Goal: Obtain resource: Download file/media

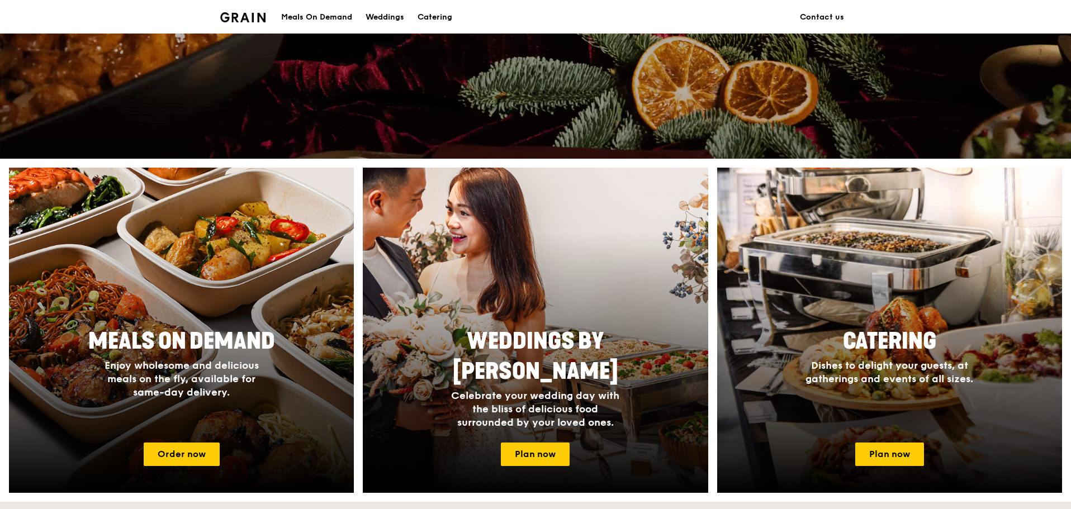
scroll to position [335, 0]
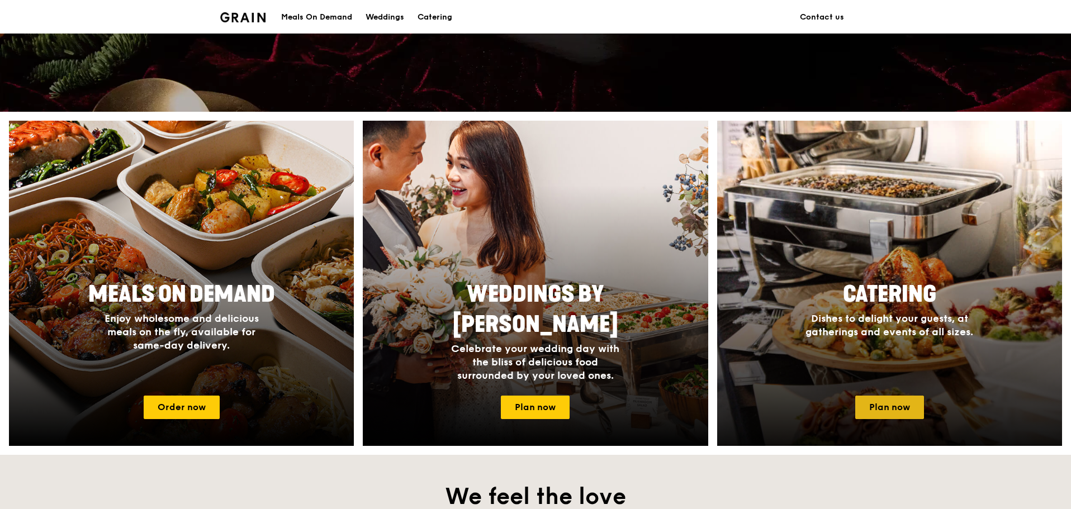
click at [898, 407] on link "Plan now" at bounding box center [889, 407] width 69 height 23
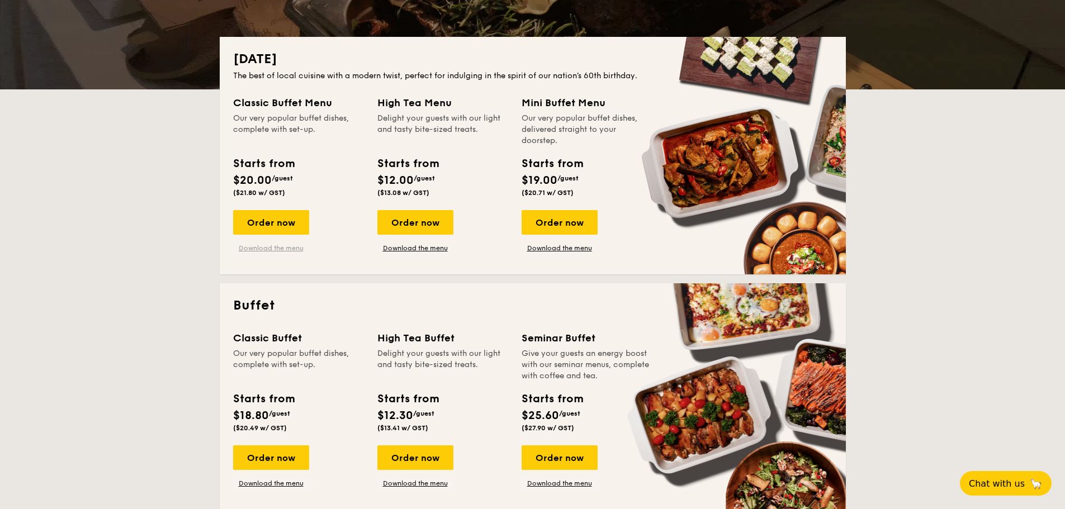
click at [281, 247] on link "Download the menu" at bounding box center [271, 248] width 76 height 9
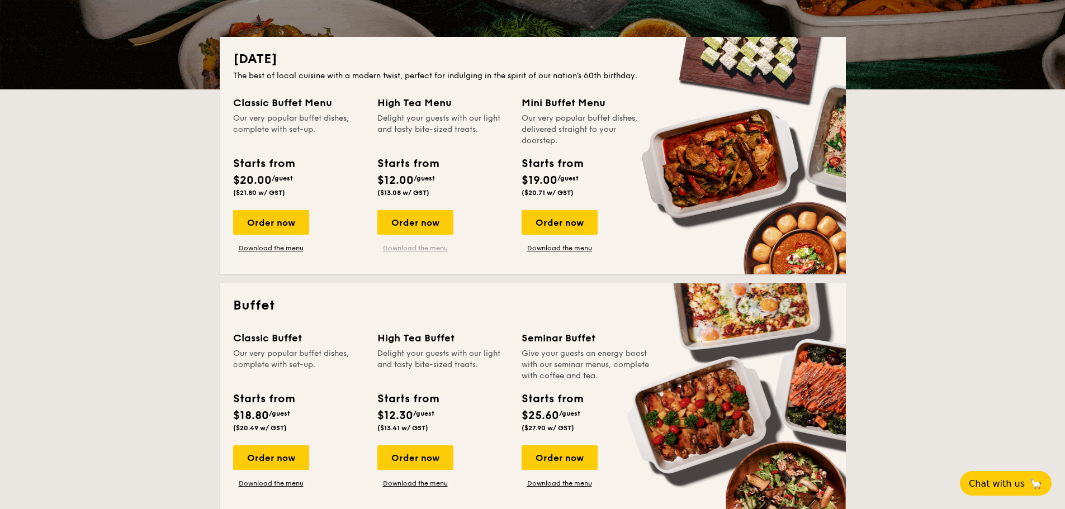
click at [427, 250] on link "Download the menu" at bounding box center [415, 248] width 76 height 9
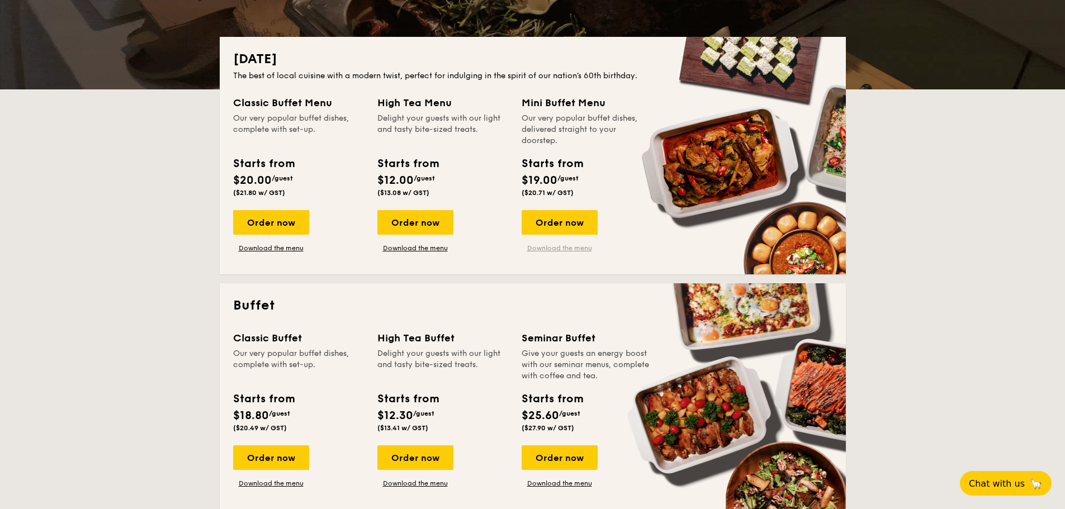
click at [552, 249] on link "Download the menu" at bounding box center [560, 248] width 76 height 9
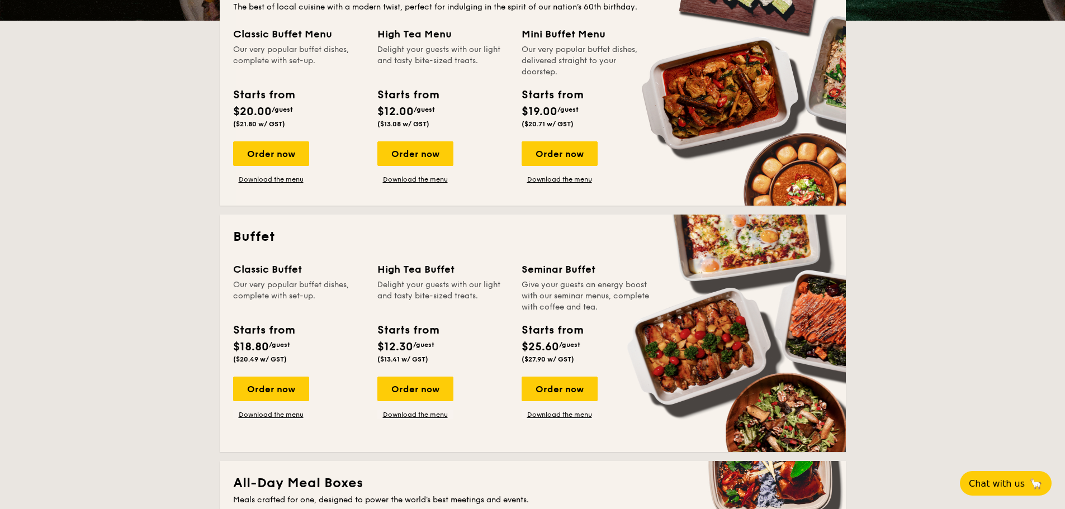
scroll to position [447, 0]
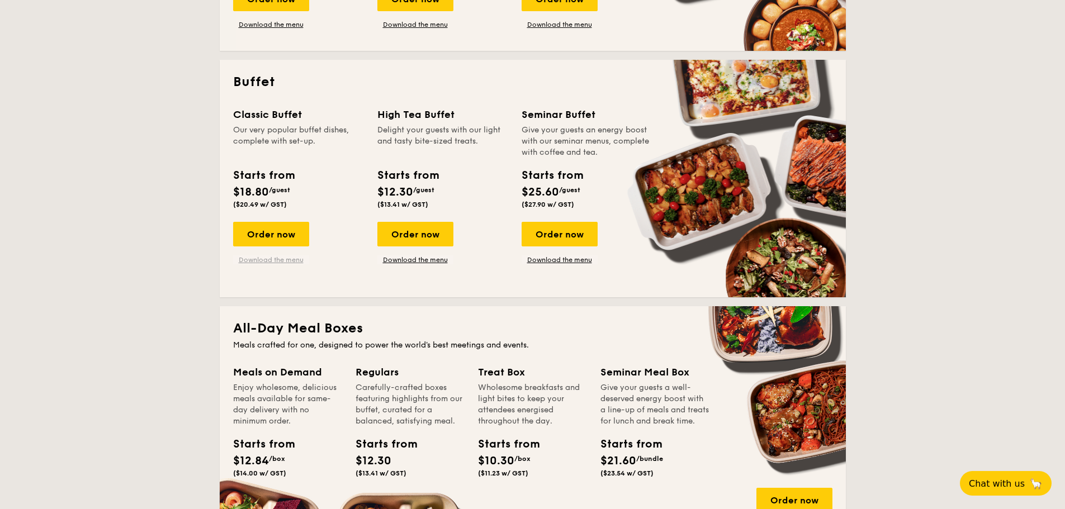
click at [280, 259] on link "Download the menu" at bounding box center [271, 259] width 76 height 9
click at [433, 257] on link "Download the menu" at bounding box center [415, 259] width 76 height 9
click at [566, 255] on link "Download the menu" at bounding box center [560, 259] width 76 height 9
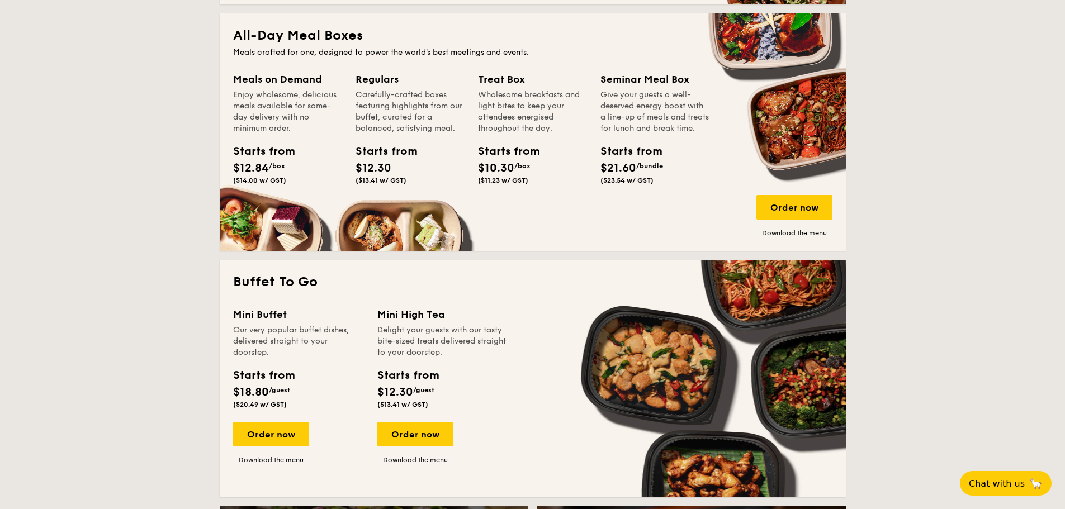
scroll to position [727, 0]
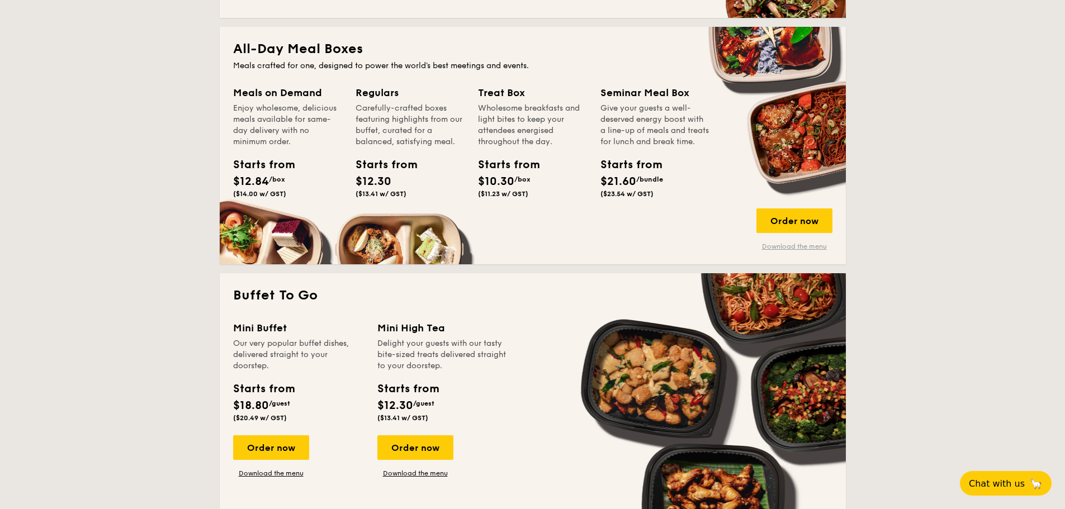
click at [790, 245] on link "Download the menu" at bounding box center [794, 246] width 76 height 9
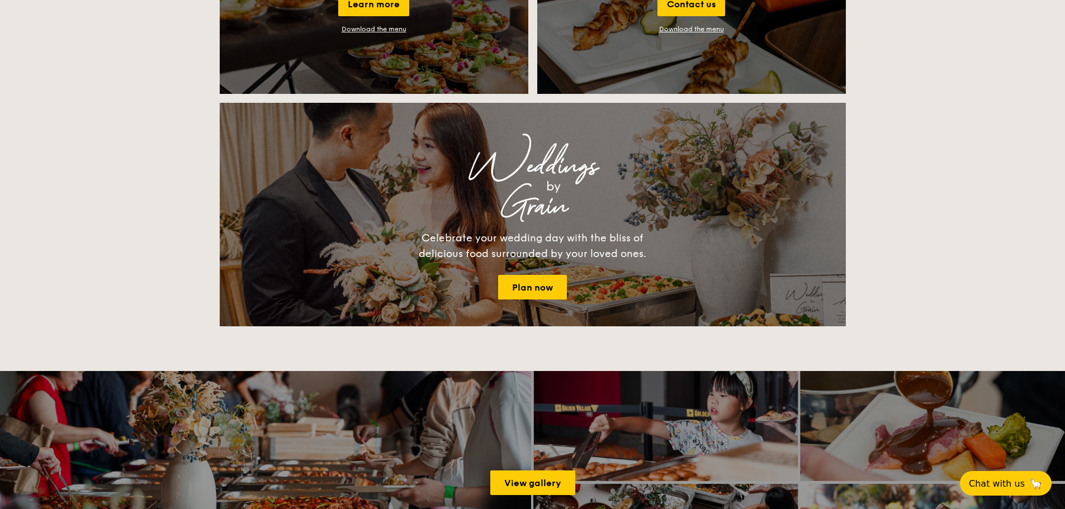
scroll to position [1397, 0]
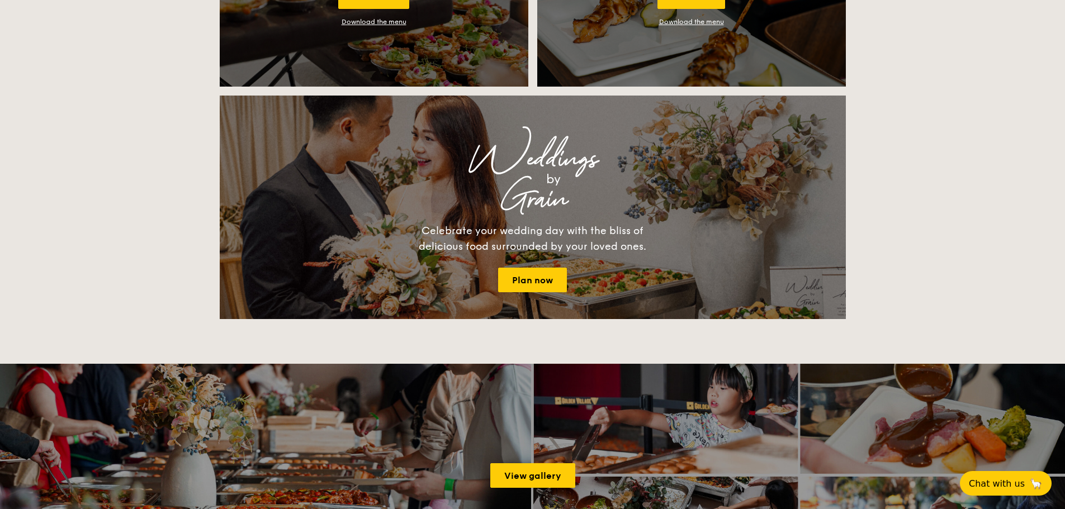
click at [362, 22] on div "Download the menu" at bounding box center [374, 22] width 65 height 8
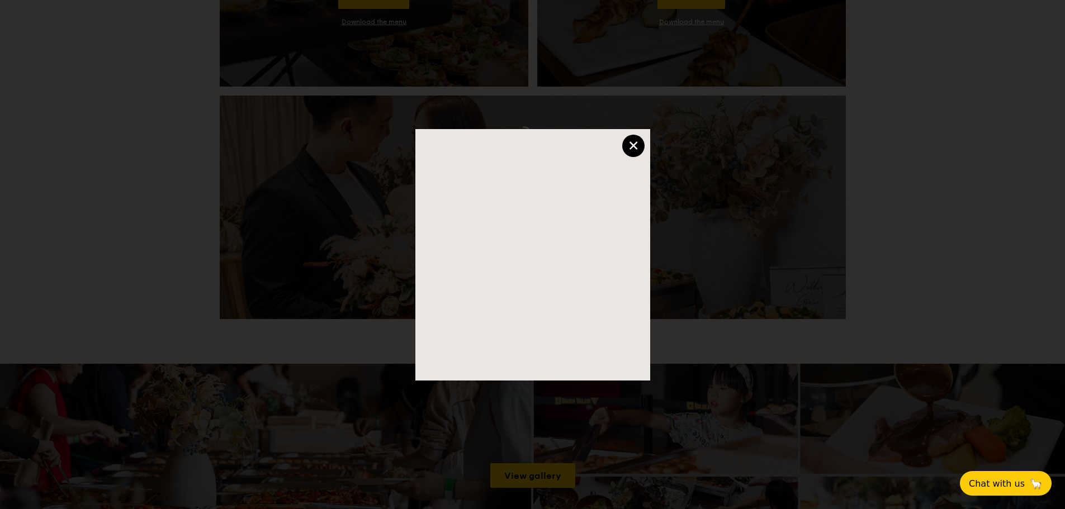
click at [639, 143] on div "×" at bounding box center [633, 146] width 22 height 22
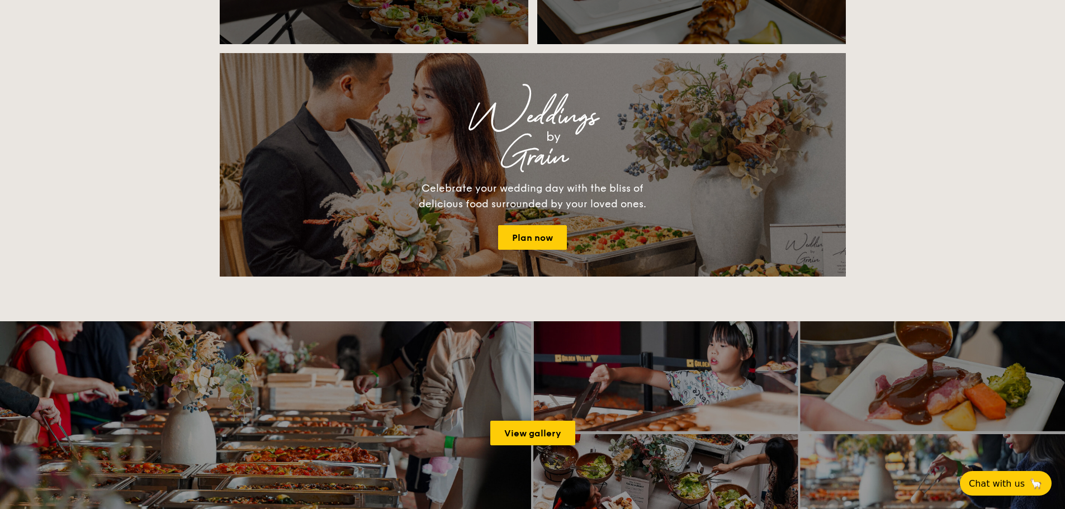
scroll to position [1677, 0]
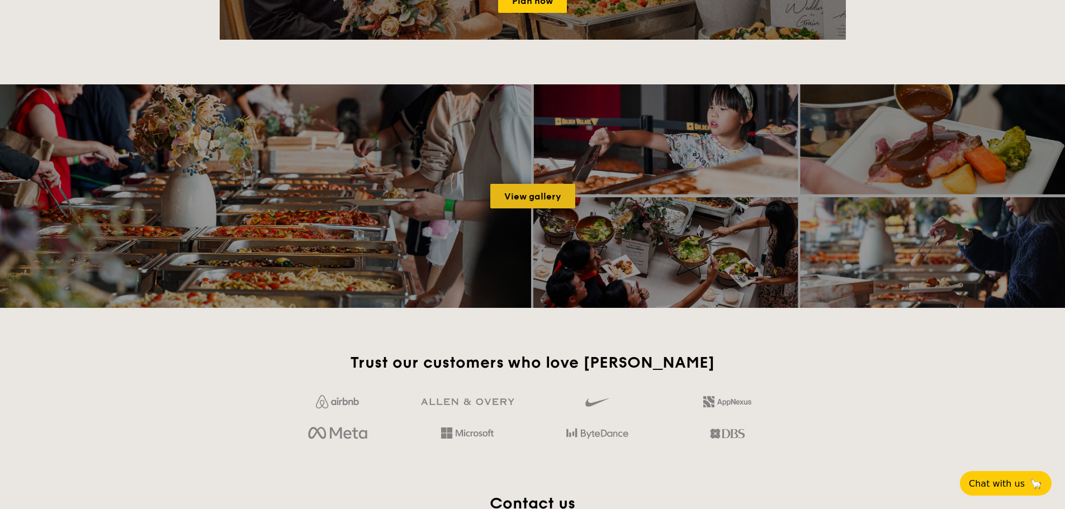
click at [549, 192] on link "View gallery" at bounding box center [532, 196] width 85 height 25
